Goal: Task Accomplishment & Management: Manage account settings

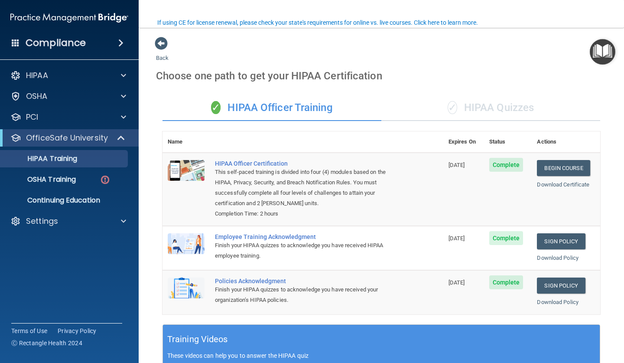
scroll to position [65, 0]
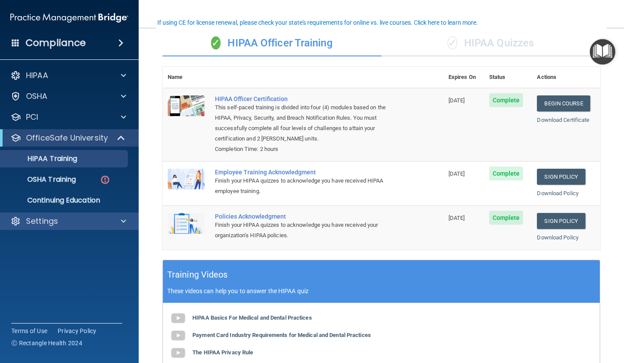
click at [124, 219] on span at bounding box center [123, 221] width 5 height 10
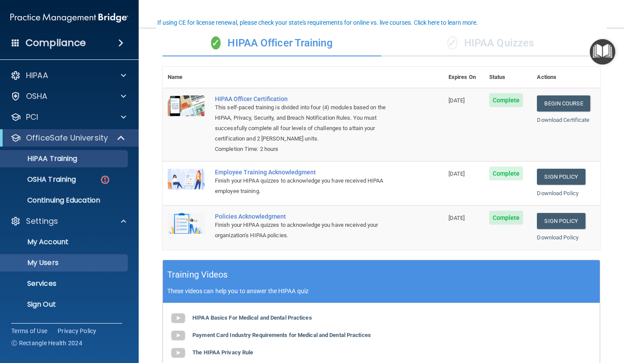
click at [52, 262] on p "My Users" at bounding box center [65, 262] width 118 height 9
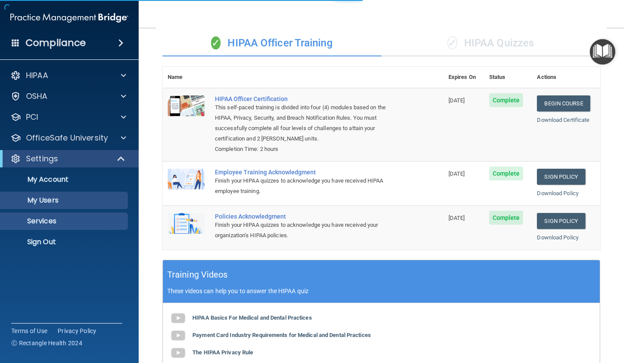
select select "20"
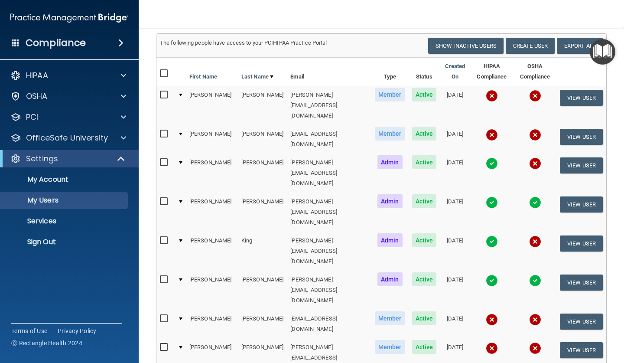
checkbox input "true"
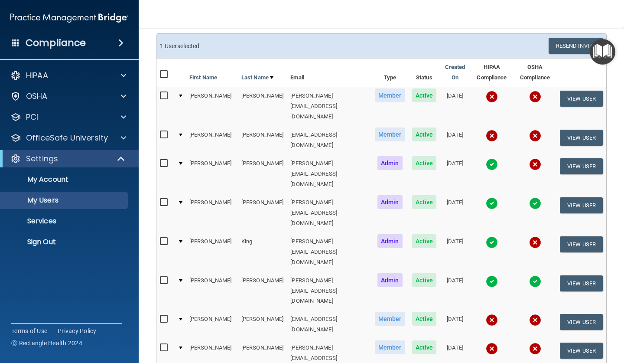
click at [166, 94] on input "checkbox" at bounding box center [165, 95] width 10 height 7
checkbox input "true"
click at [165, 131] on input "checkbox" at bounding box center [165, 134] width 10 height 7
checkbox input "true"
click at [161, 160] on input "checkbox" at bounding box center [165, 163] width 10 height 7
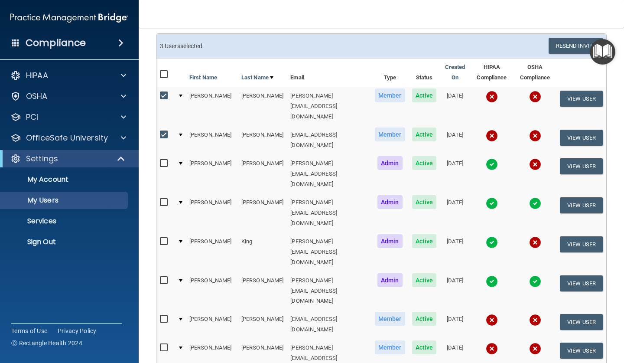
checkbox input "true"
click at [163, 238] on input "checkbox" at bounding box center [165, 241] width 10 height 7
checkbox input "true"
click at [162, 316] on input "checkbox" at bounding box center [165, 319] width 10 height 7
checkbox input "true"
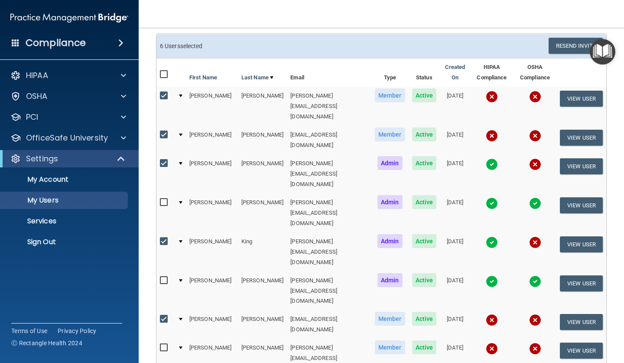
click at [162, 342] on label at bounding box center [165, 347] width 11 height 10
click at [162, 344] on input "checkbox" at bounding box center [165, 347] width 10 height 7
checkbox input "true"
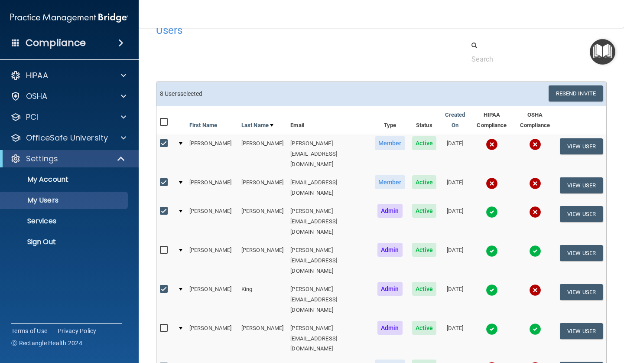
scroll to position [16, 0]
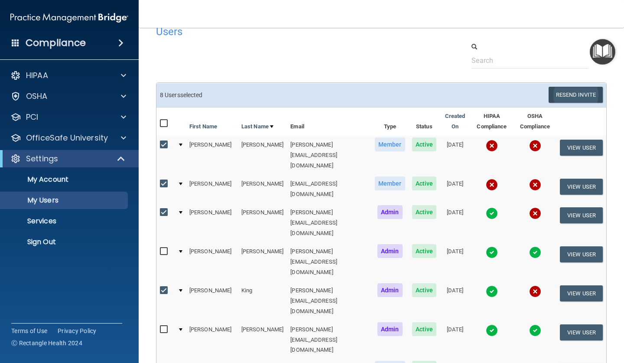
click at [577, 94] on button "Resend Invite" at bounding box center [576, 95] width 54 height 16
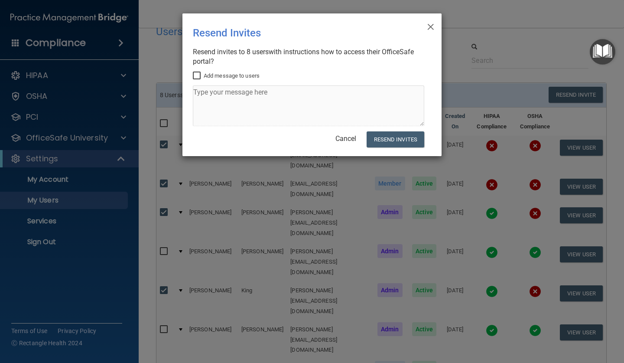
click at [212, 92] on textarea at bounding box center [308, 105] width 231 height 41
click at [208, 96] on textarea at bounding box center [308, 105] width 231 height 41
click at [197, 78] on input "Add message to users" at bounding box center [198, 75] width 10 height 7
checkbox input "true"
click at [198, 102] on textarea at bounding box center [308, 105] width 231 height 41
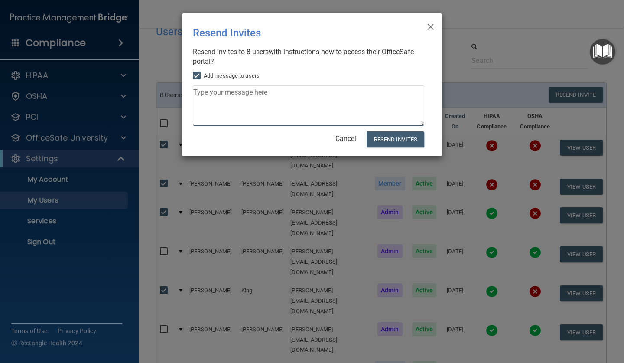
click at [205, 92] on textarea at bounding box center [308, 105] width 231 height 41
type textarea "W"
type textarea "I"
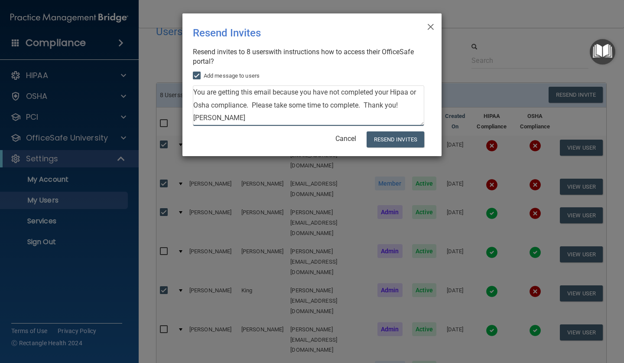
click at [345, 91] on textarea "You are getting this email because you have not completed your Hipaa or Osha co…" at bounding box center [308, 105] width 231 height 41
click at [343, 91] on textarea "You are getting this email because you have not completed your Hipaa or Osha co…" at bounding box center [308, 105] width 231 height 41
click at [370, 104] on textarea "You are getting this email because you have not yet completed your Hipaa or Osh…" at bounding box center [308, 105] width 231 height 41
click at [370, 108] on textarea "You are getting this email because you have not yet completed your Hipaa or Osh…" at bounding box center [308, 105] width 231 height 41
click at [369, 105] on textarea "You are getting this email because you have not yet completed your Hipaa or Osh…" at bounding box center [308, 105] width 231 height 41
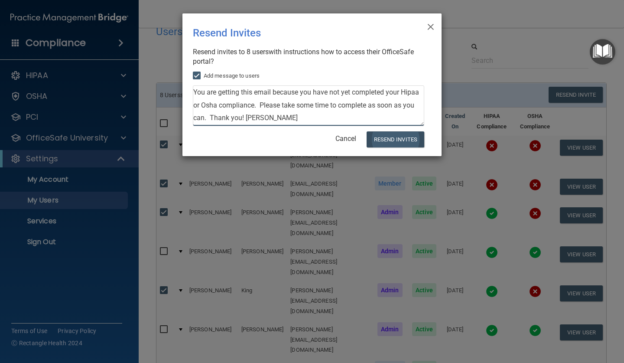
type textarea "You are getting this email because you have not yet completed your Hipaa or Osh…"
click at [406, 136] on button "Resend Invites" at bounding box center [396, 139] width 58 height 16
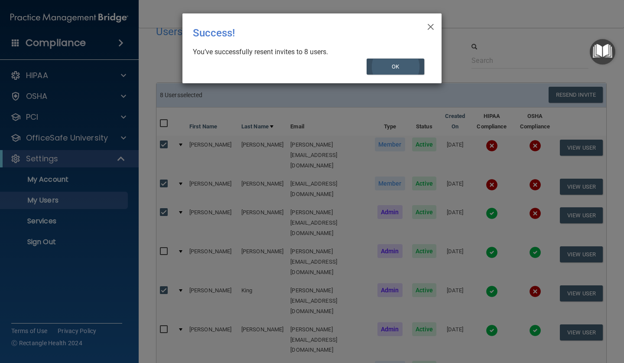
click at [371, 63] on button "OK" at bounding box center [396, 67] width 58 height 16
